Goal: Information Seeking & Learning: Learn about a topic

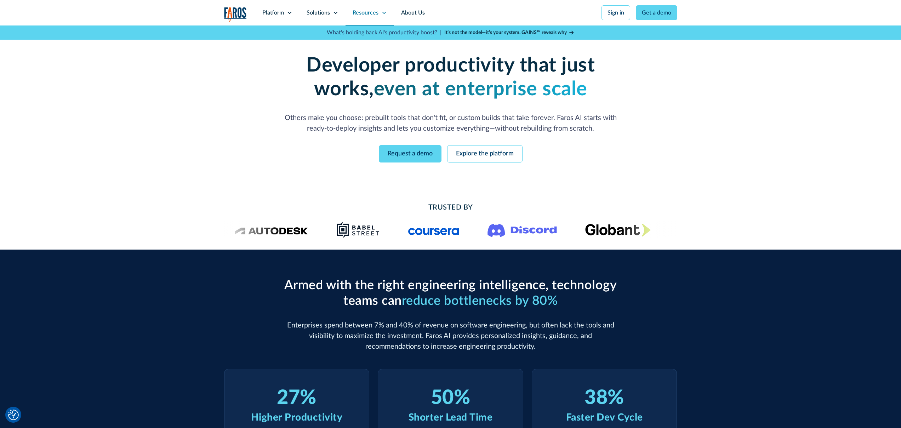
click at [365, 13] on div "Resources" at bounding box center [366, 12] width 26 height 8
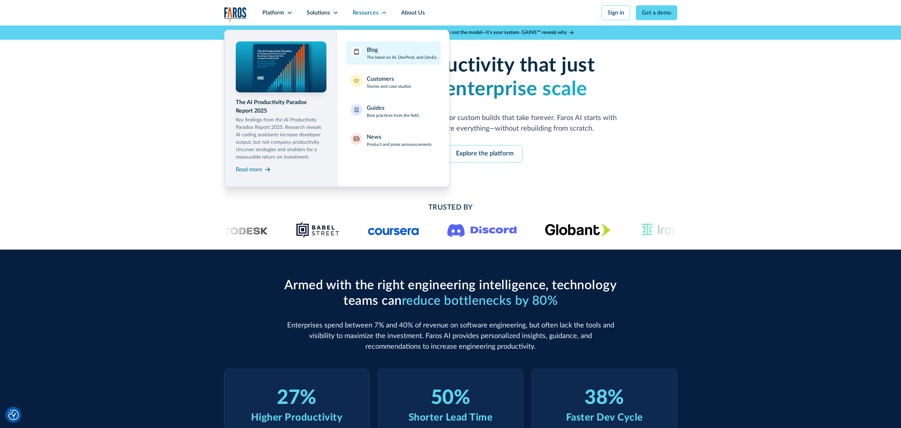
click at [379, 59] on p "The latest on AI, DevProd, and DevEx" at bounding box center [402, 57] width 70 height 6
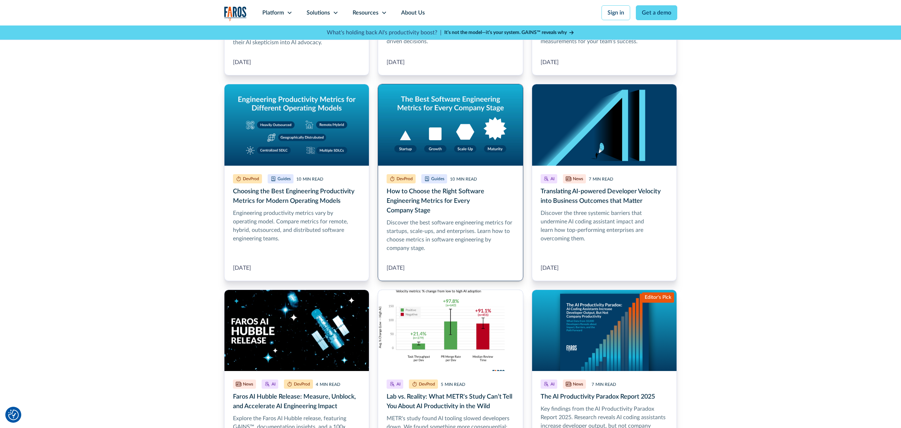
scroll to position [554, 0]
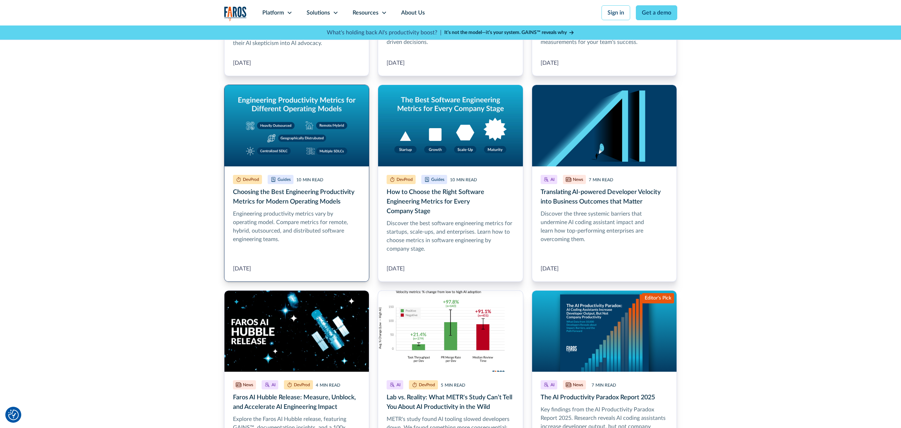
click at [317, 203] on link "Choosing the Best Engineering Productivity Metrics for Modern Operating Models" at bounding box center [297, 183] width 146 height 197
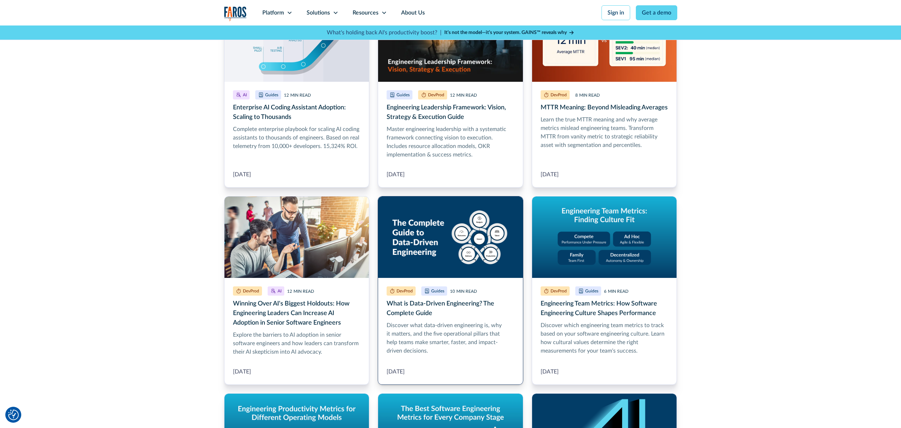
scroll to position [211, 0]
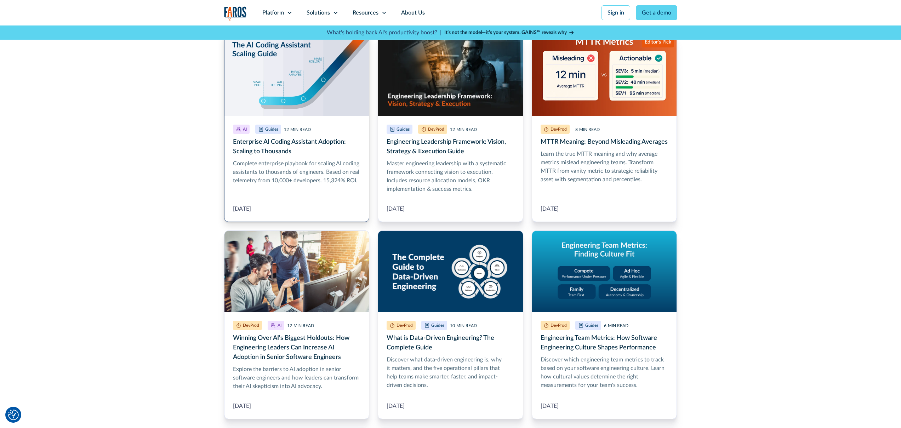
click at [324, 176] on link "Enterprise AI Coding Assistant Adoption: Scaling to Thousands" at bounding box center [297, 128] width 146 height 188
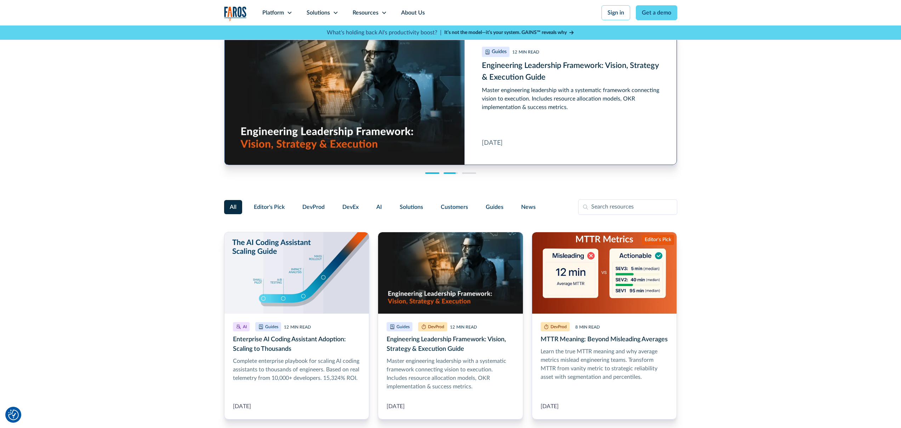
scroll to position [13, 0]
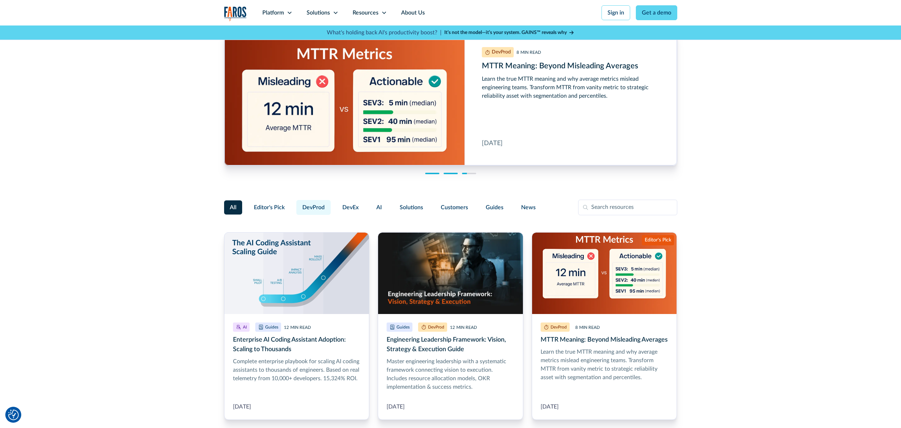
click at [312, 208] on span "DevProd" at bounding box center [313, 207] width 22 height 8
click at [295, 204] on input "DevProd" at bounding box center [295, 204] width 0 height 0
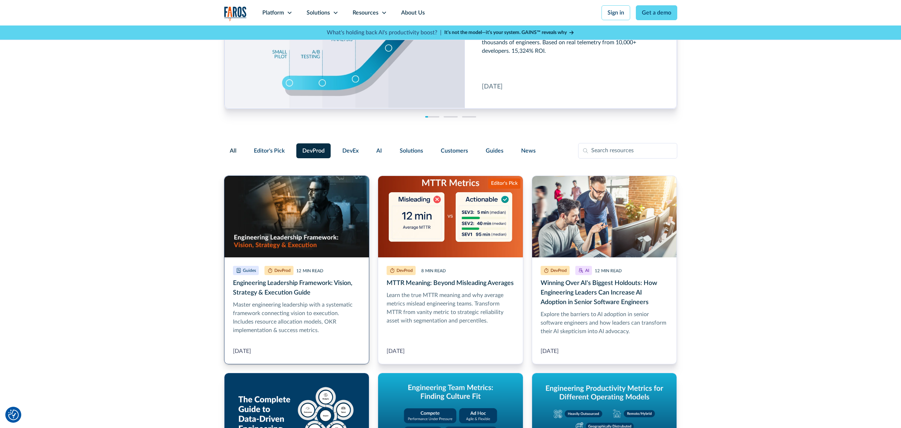
scroll to position [72, 0]
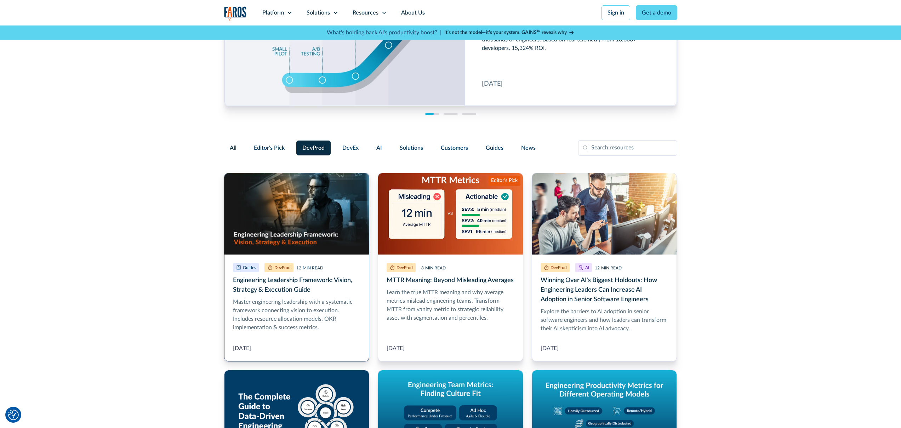
click at [334, 294] on link "Engineering Leadership Framework: Vision, Strategy & Execution Guide" at bounding box center [297, 267] width 146 height 189
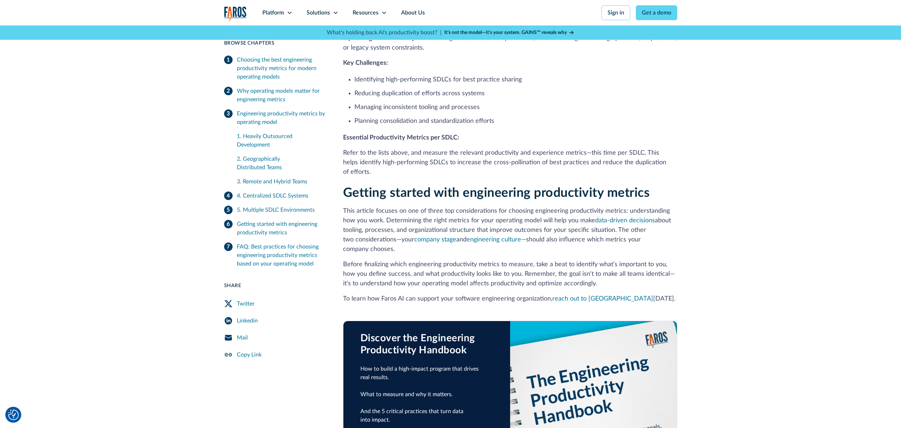
scroll to position [1373, 0]
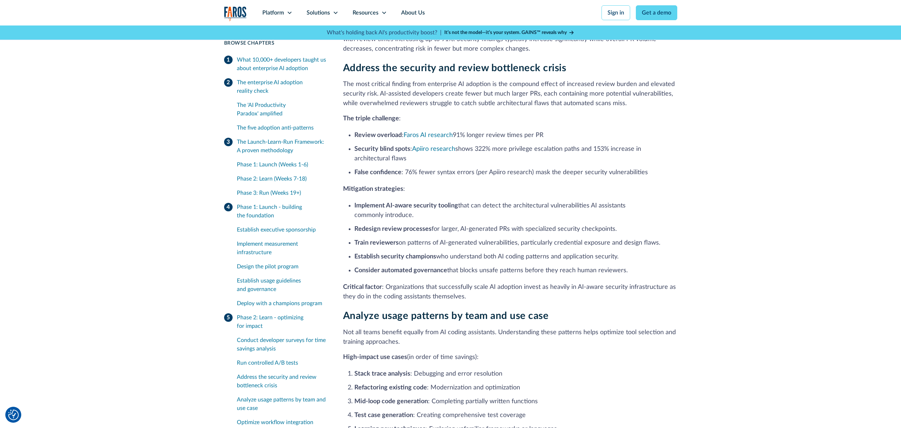
scroll to position [2449, 0]
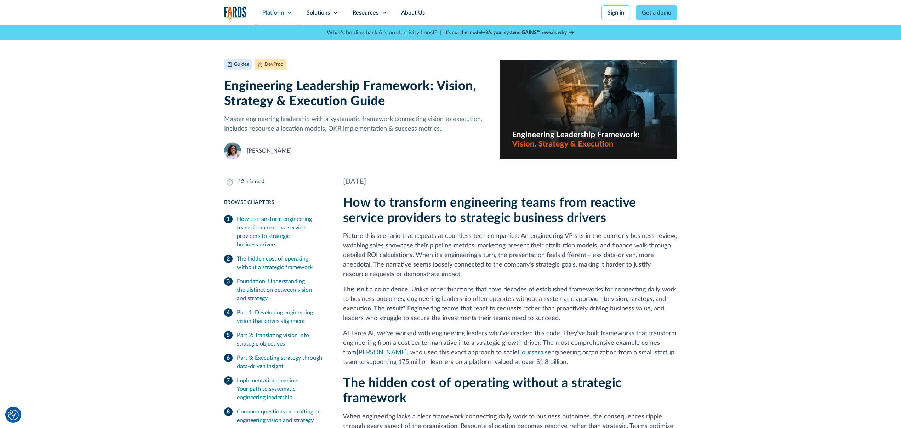
click at [274, 12] on div "Platform" at bounding box center [273, 12] width 22 height 8
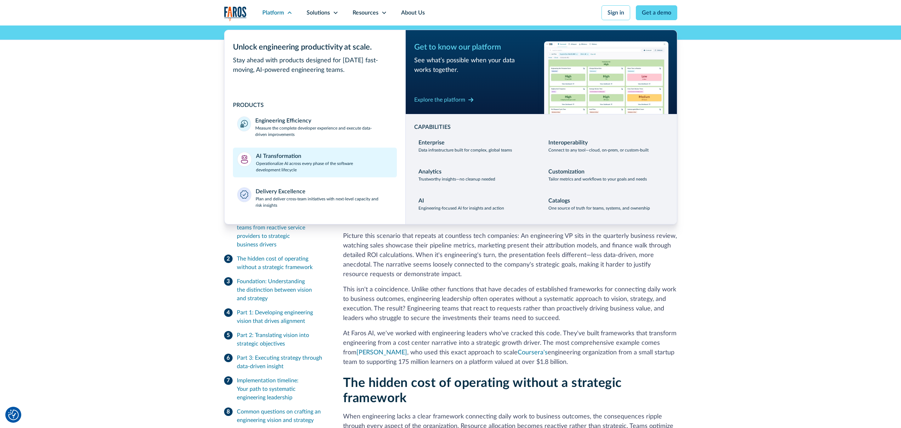
click at [262, 160] on p "Operationalize AI across every phase of the software development lifecycle" at bounding box center [324, 166] width 137 height 13
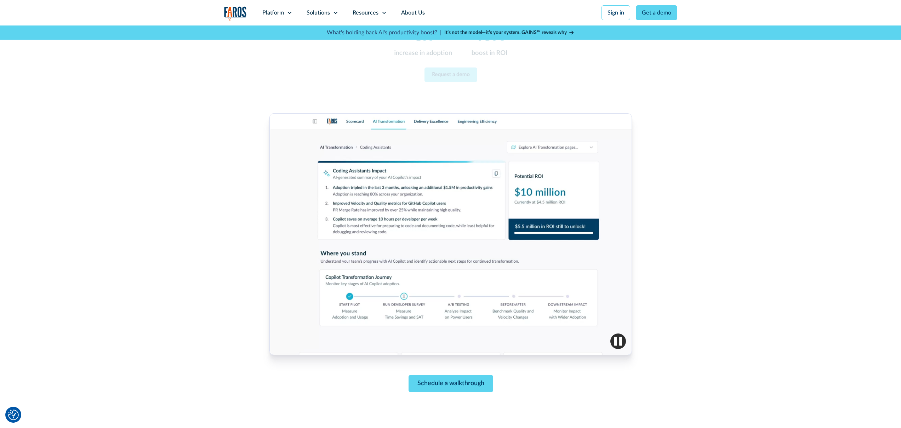
scroll to position [149, 0]
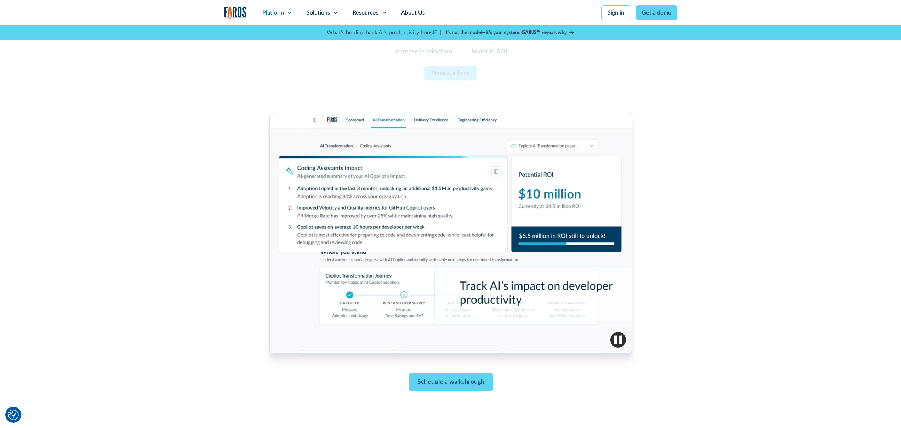
click at [280, 13] on div "Platform" at bounding box center [273, 12] width 22 height 8
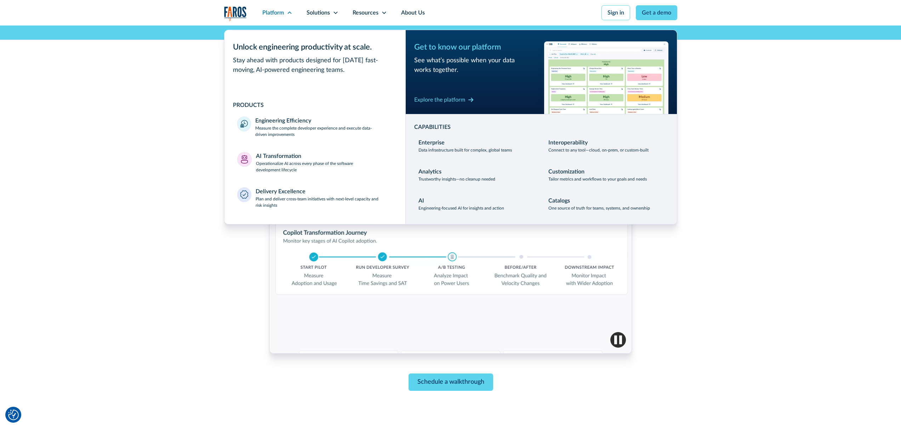
click at [238, 11] on img "home" at bounding box center [235, 13] width 23 height 15
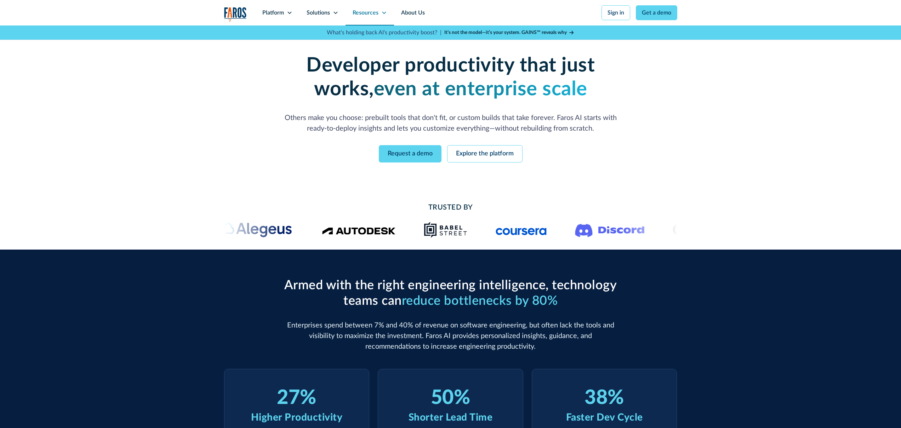
click at [369, 15] on div "Resources" at bounding box center [366, 12] width 26 height 8
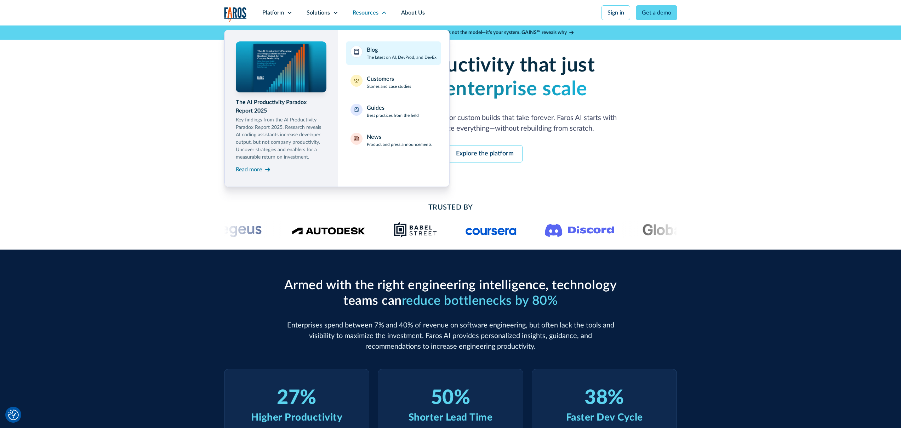
click at [373, 58] on p "The latest on AI, DevProd, and DevEx" at bounding box center [402, 57] width 70 height 6
